Goal: Browse casually

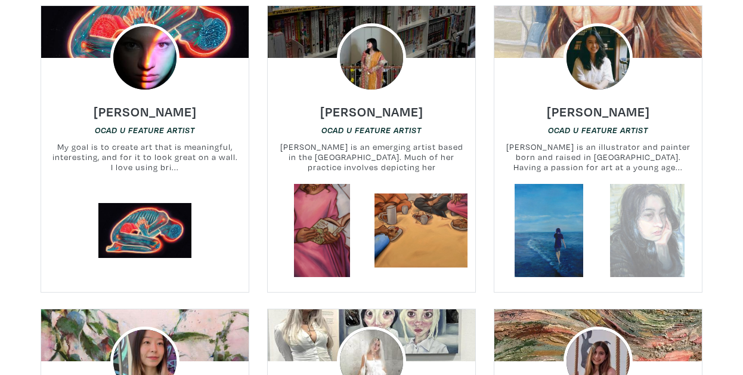
scroll to position [1495, 0]
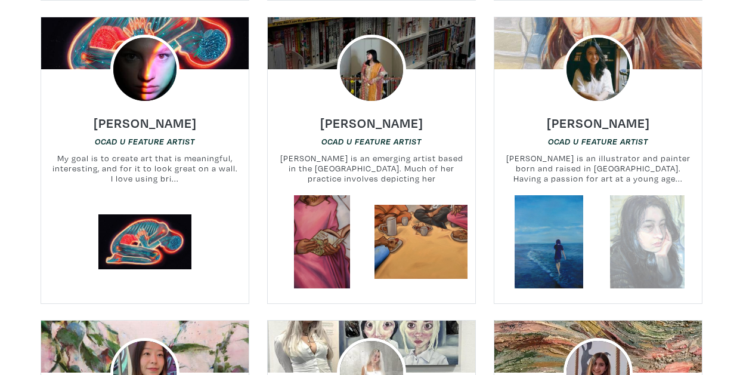
click at [648, 195] on link at bounding box center [648, 242] width 94 height 94
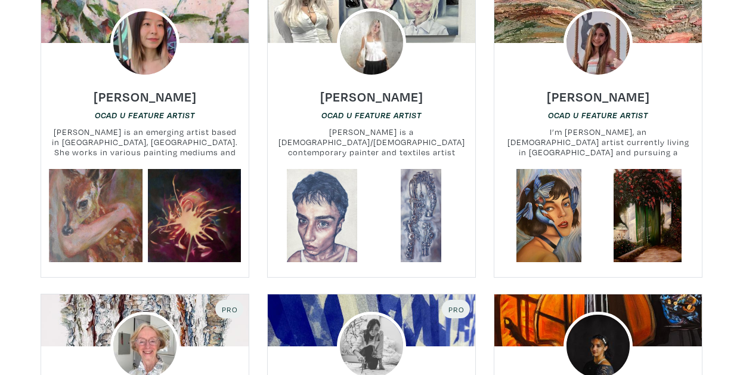
scroll to position [1825, 0]
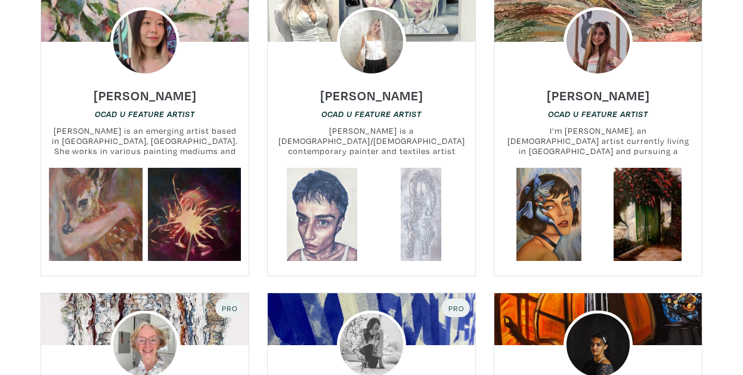
click at [420, 208] on link at bounding box center [422, 215] width 94 height 94
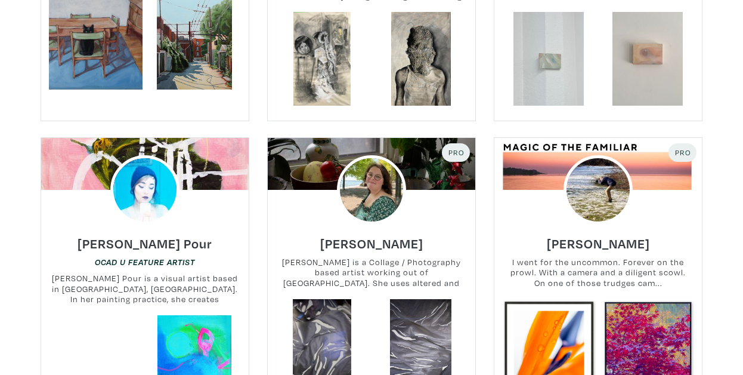
scroll to position [2580, 0]
